Goal: Browse casually

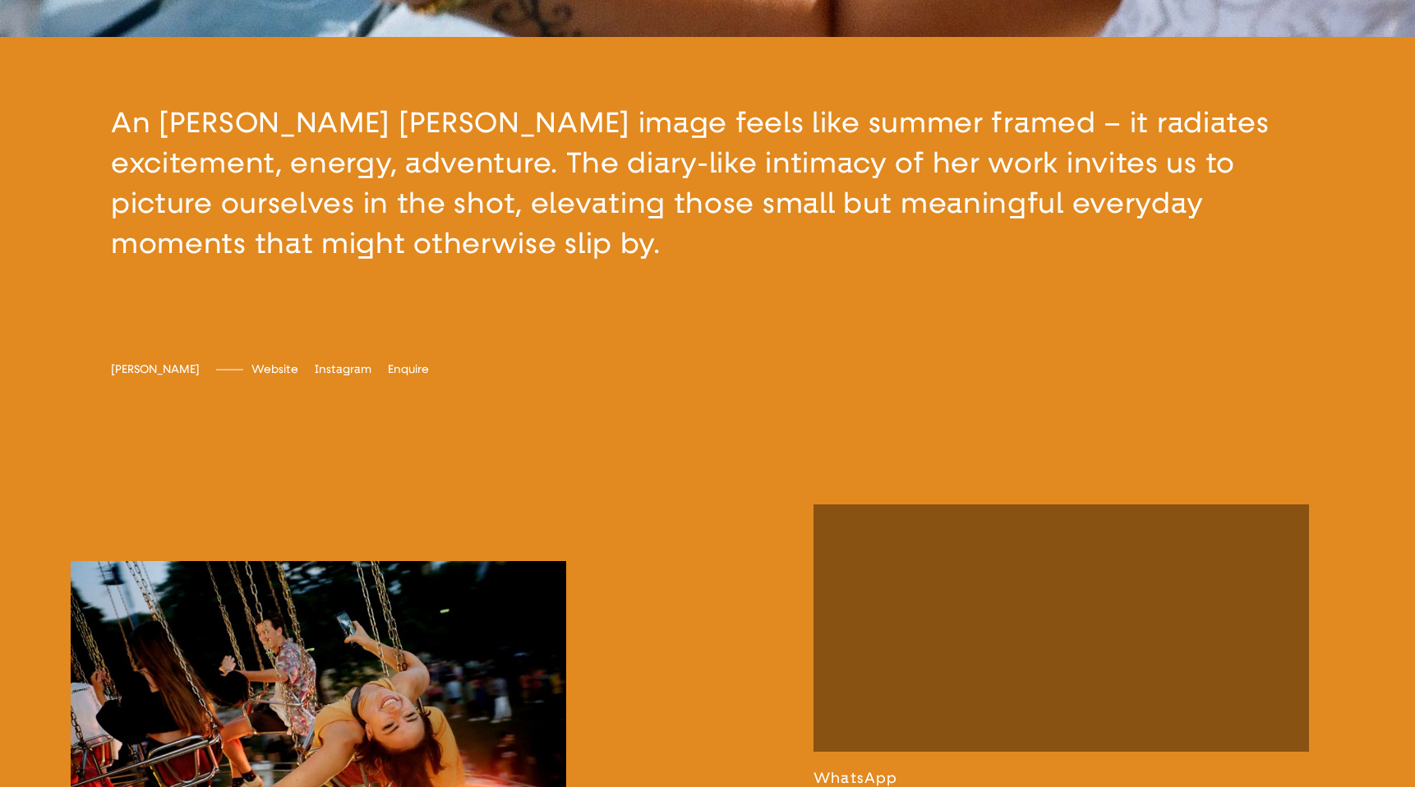
scroll to position [729, 0]
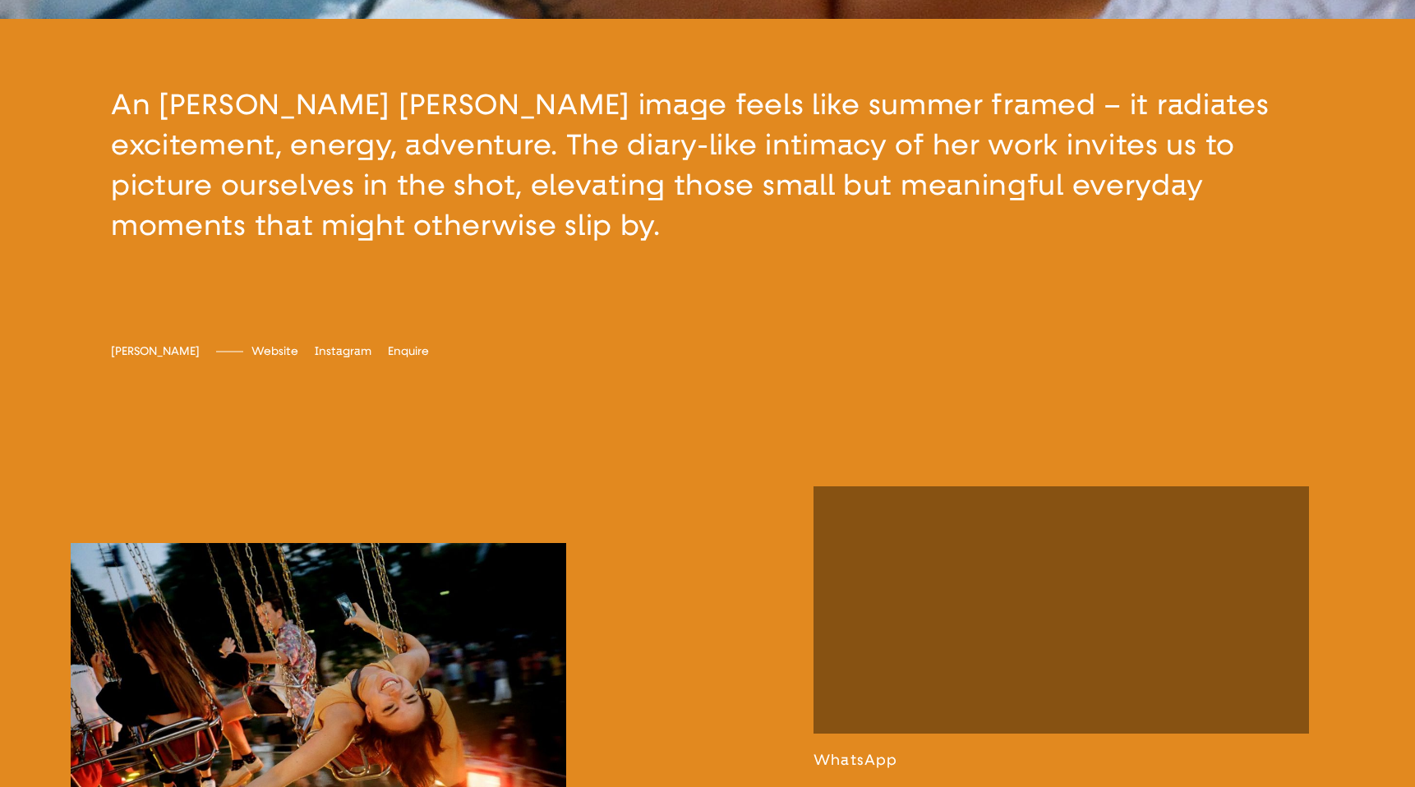
click at [517, 352] on div "[PERSON_NAME] [PERSON_NAME] Website [DOMAIN_NAME] Instagram emilyscarlettromain…" at bounding box center [707, 377] width 1415 height 132
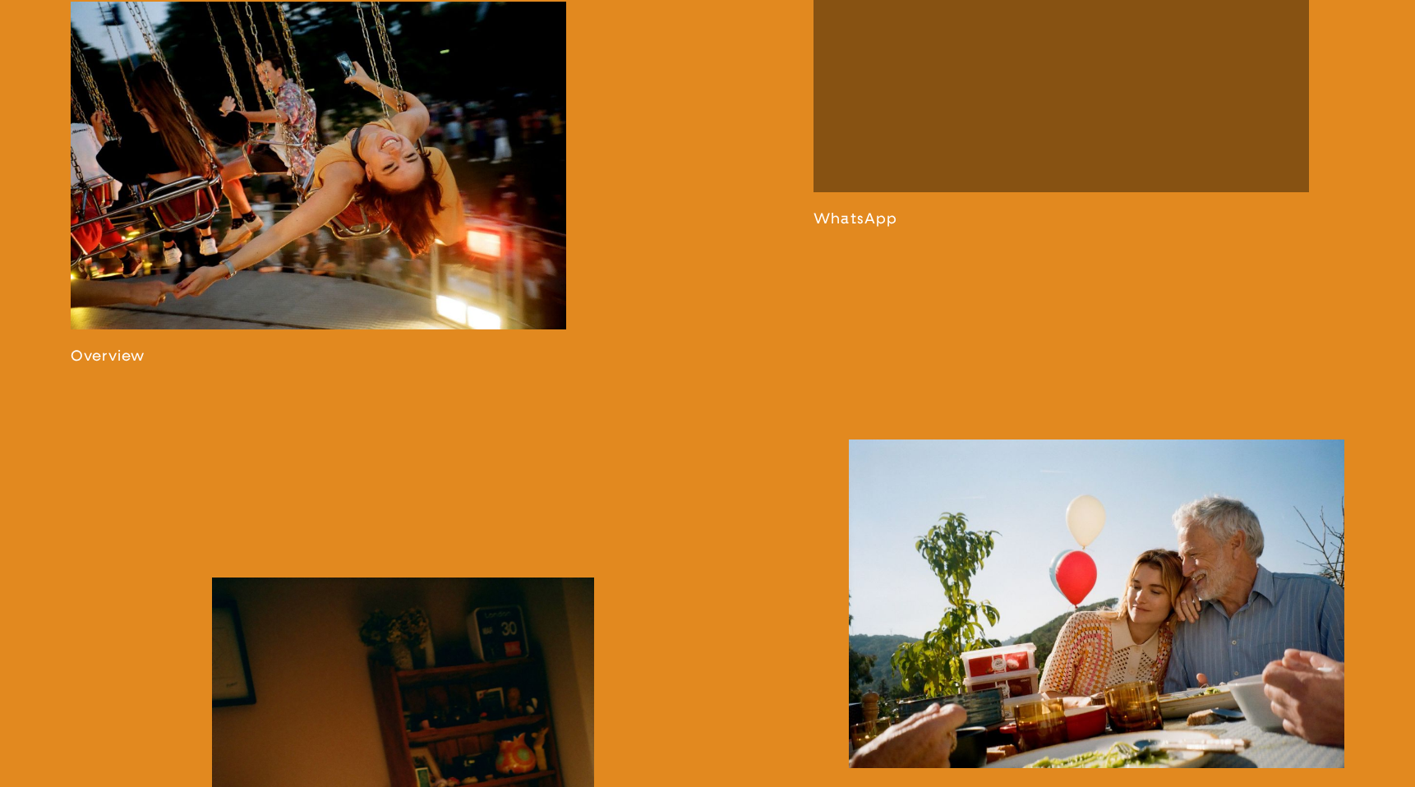
scroll to position [1740, 0]
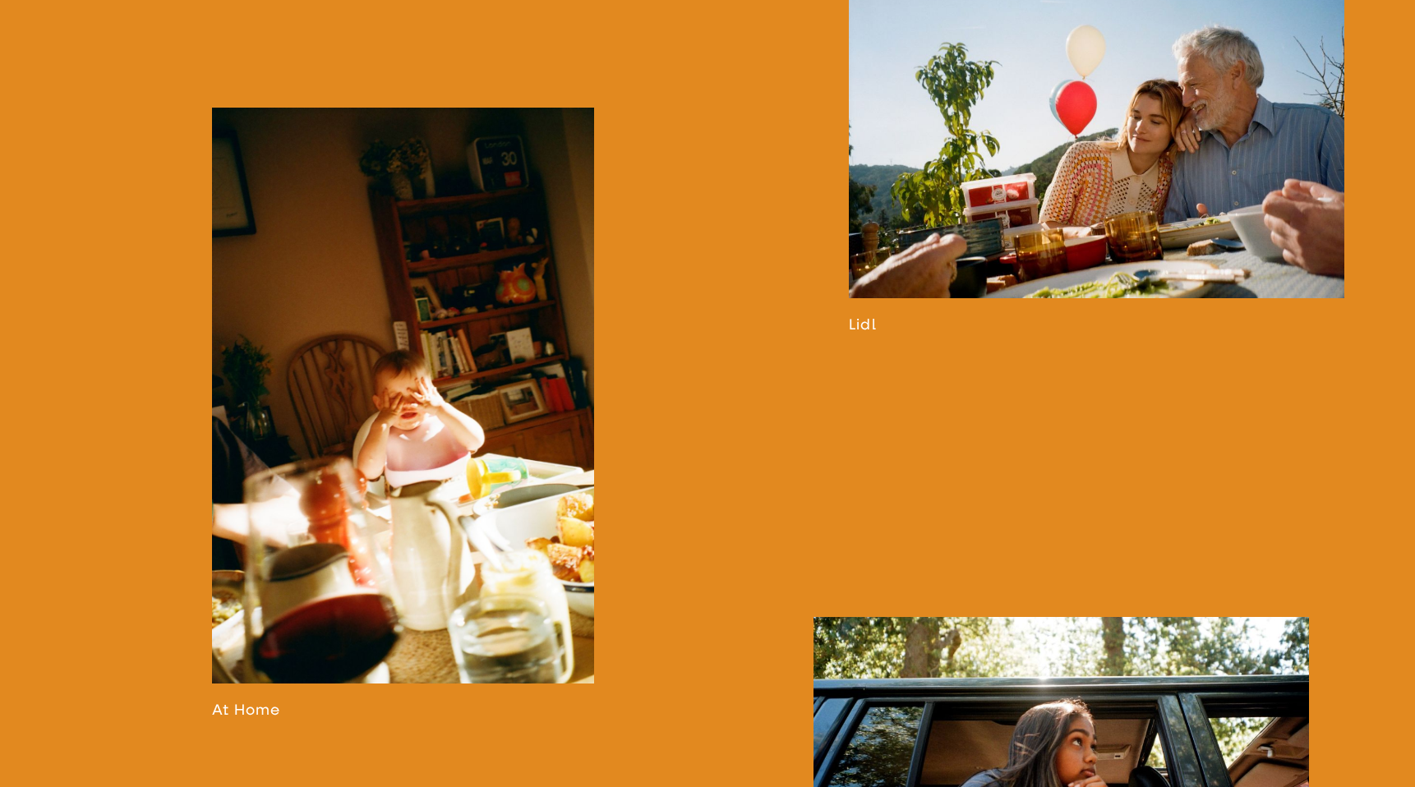
click at [1065, 231] on link at bounding box center [1096, 152] width 495 height 364
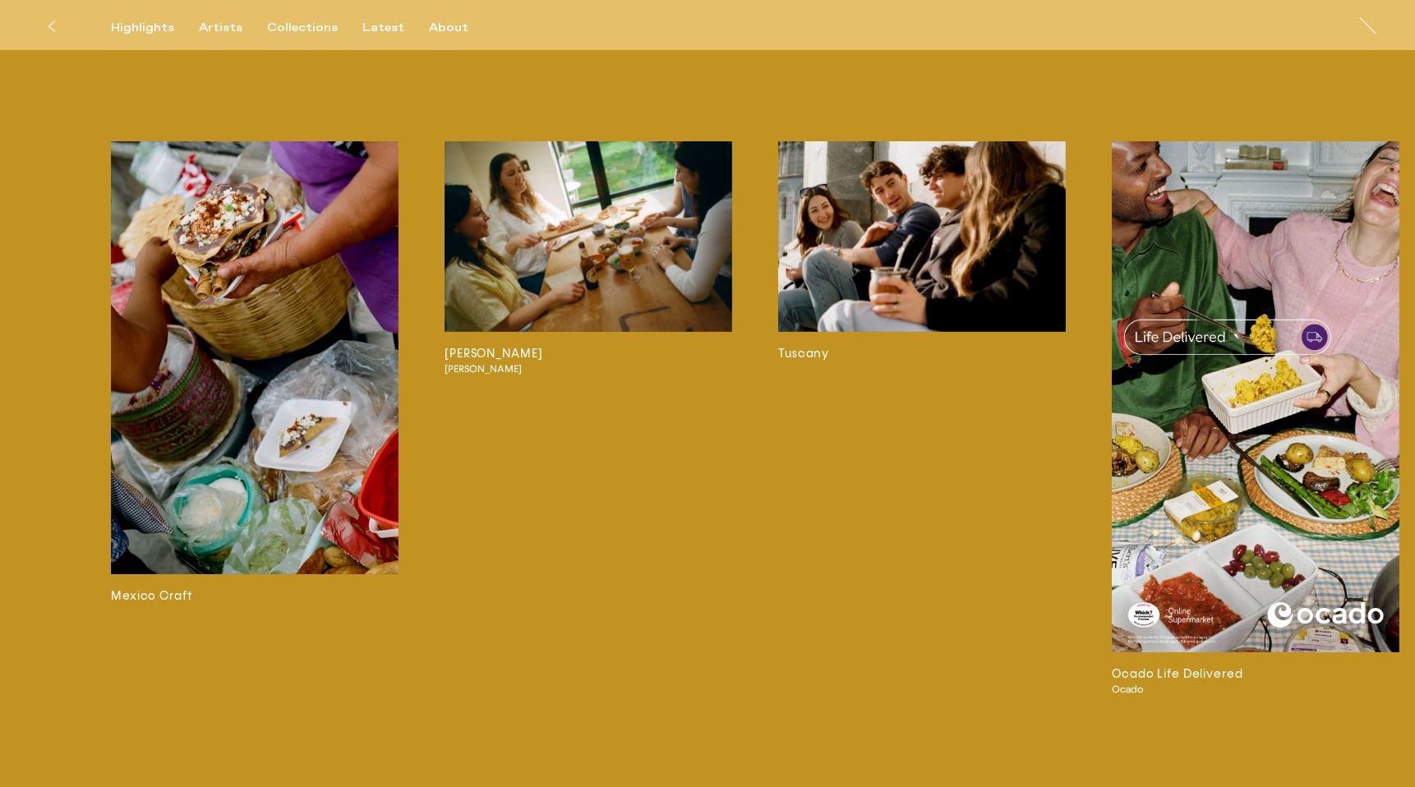
scroll to position [5352, 0]
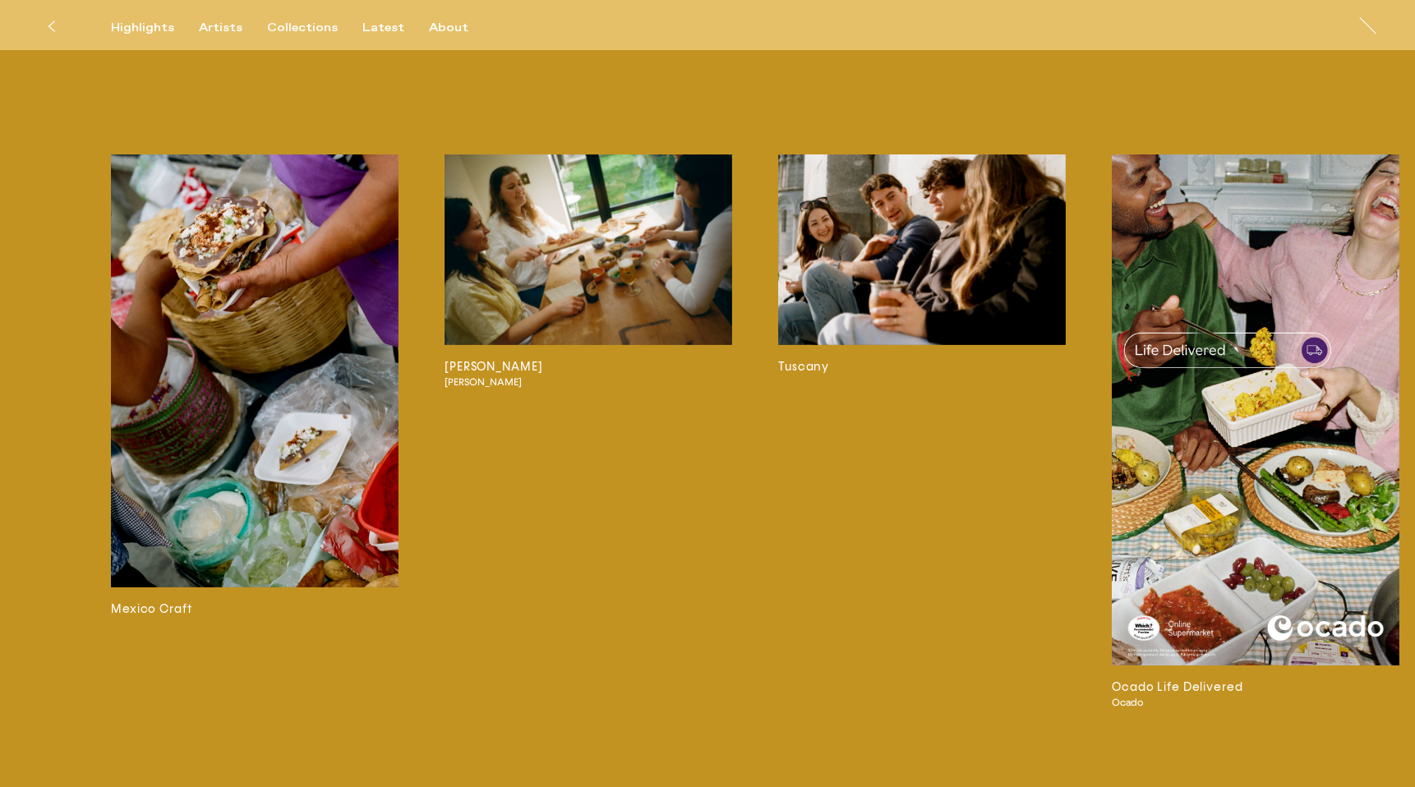
click at [214, 226] on img at bounding box center [255, 371] width 288 height 434
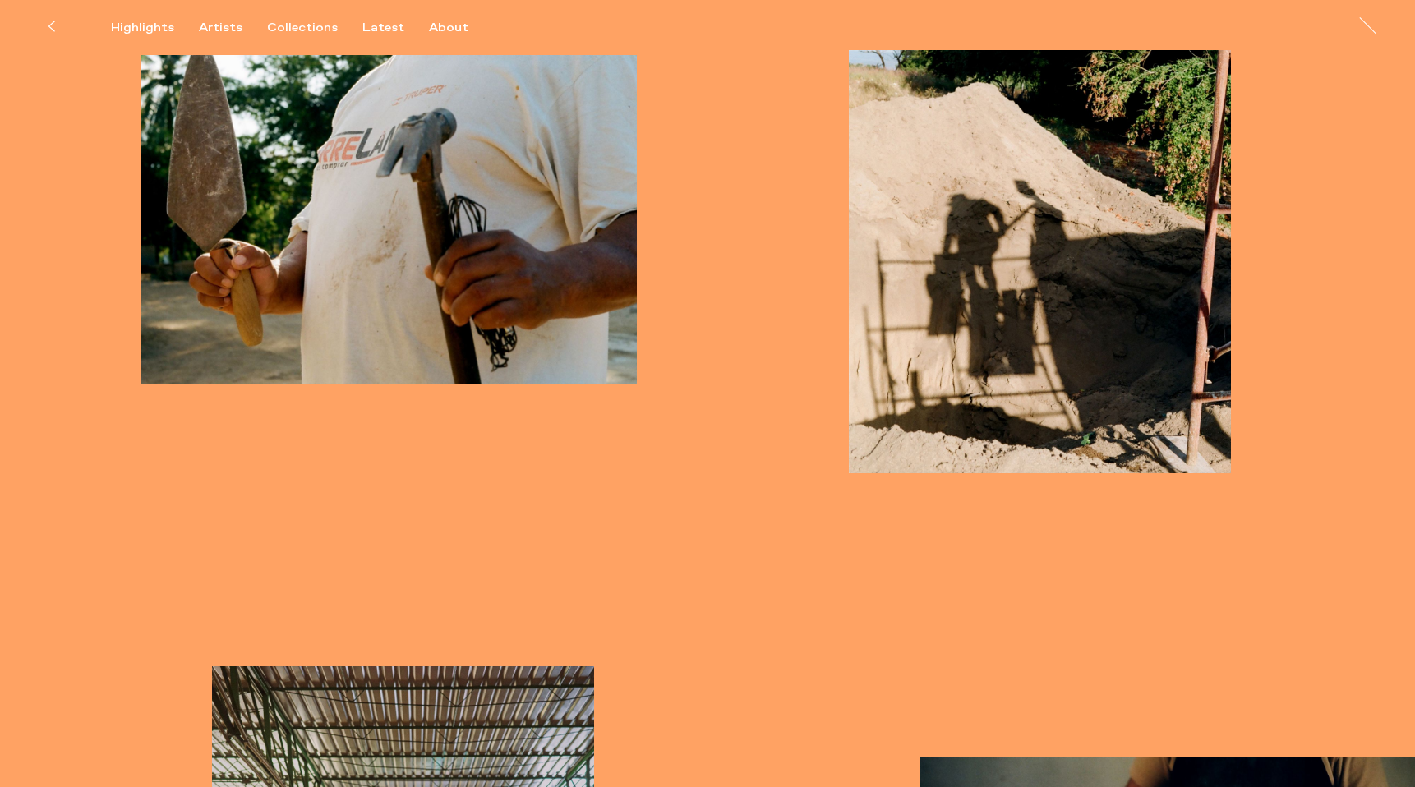
scroll to position [5081, 0]
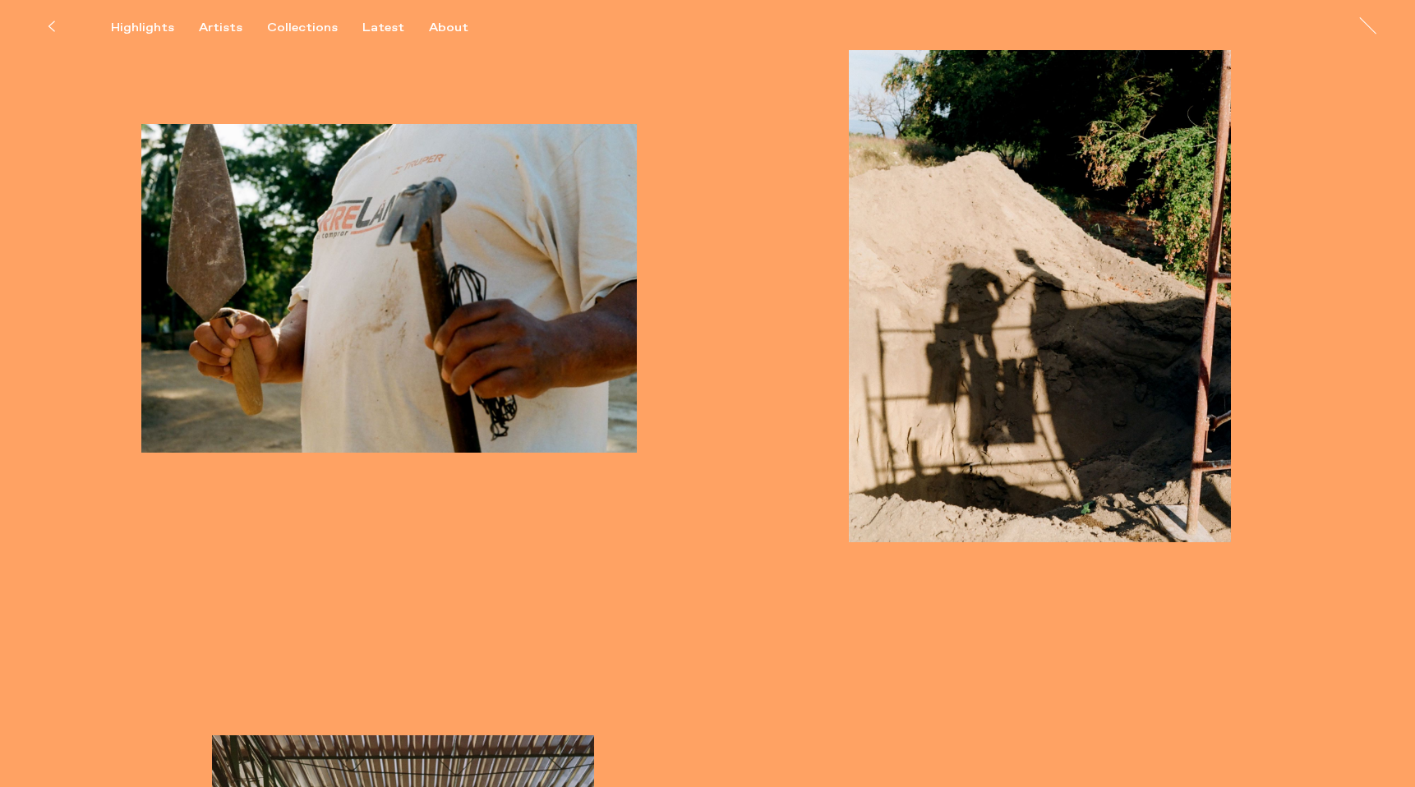
click at [48, 12] on button at bounding box center [51, 26] width 36 height 36
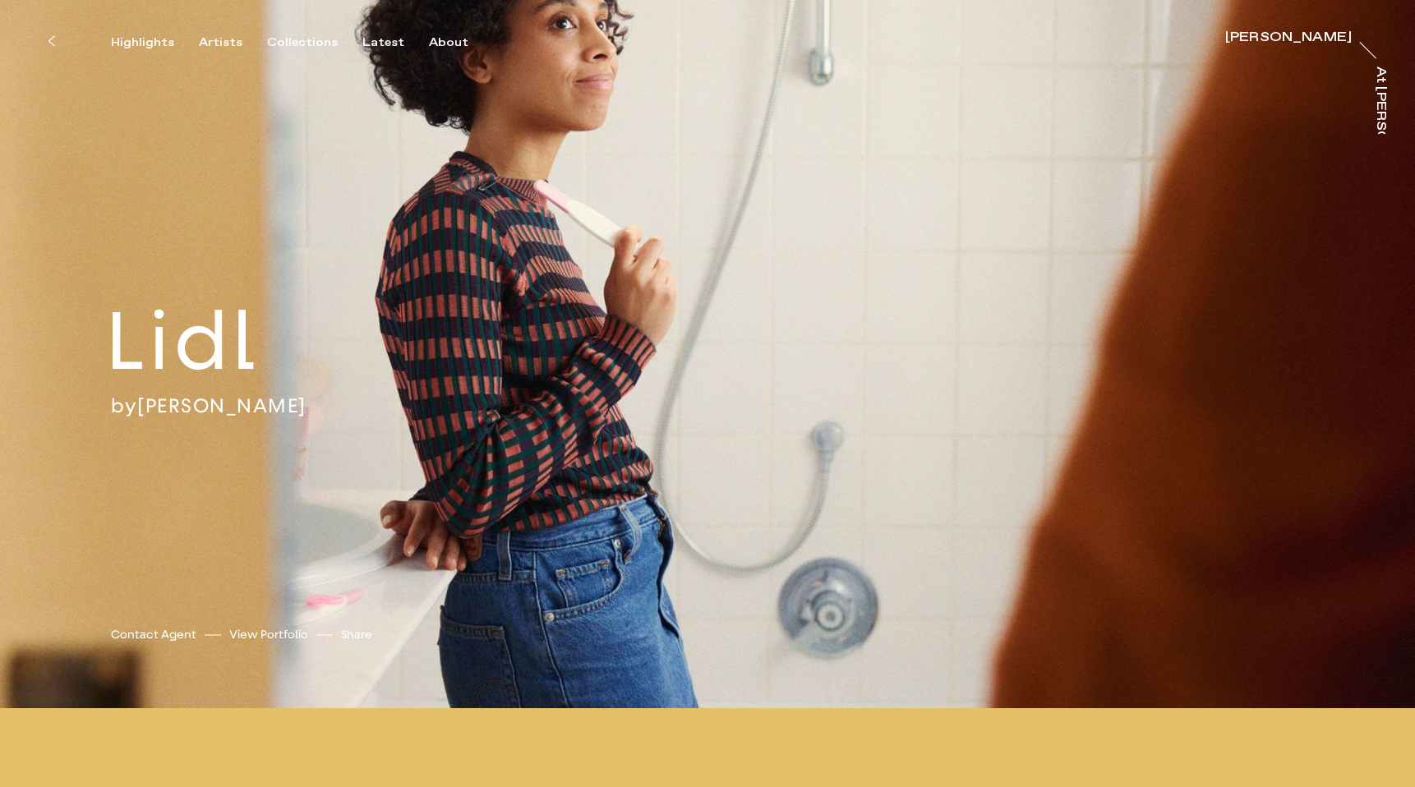
click at [51, 36] on icon at bounding box center [51, 41] width 7 height 13
